Goal: Information Seeking & Learning: Find specific fact

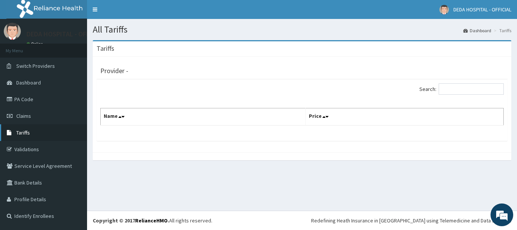
click at [39, 128] on link "Tariffs" at bounding box center [43, 132] width 87 height 17
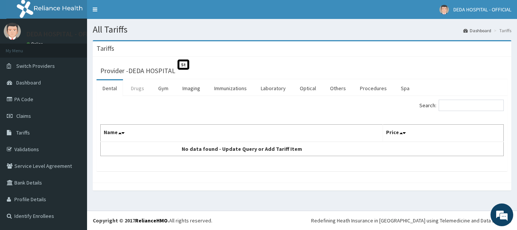
click at [143, 86] on link "Drugs" at bounding box center [137, 88] width 25 height 16
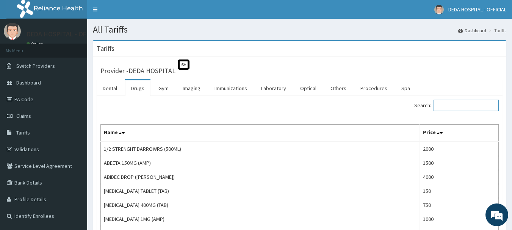
click at [451, 105] on input "Search:" at bounding box center [465, 105] width 65 height 11
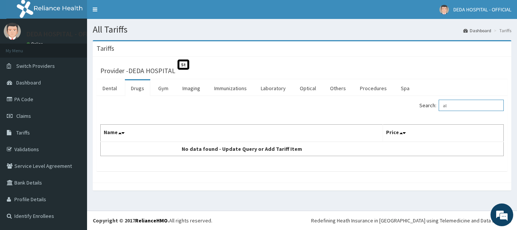
type input "a"
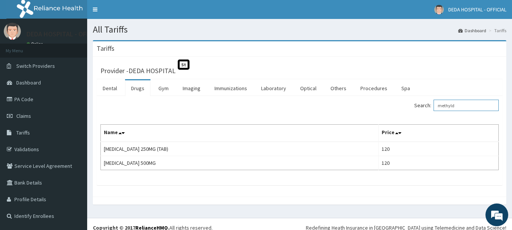
type input "methyld"
click at [32, 103] on link "PA Code" at bounding box center [43, 99] width 87 height 17
